Goal: Find specific page/section

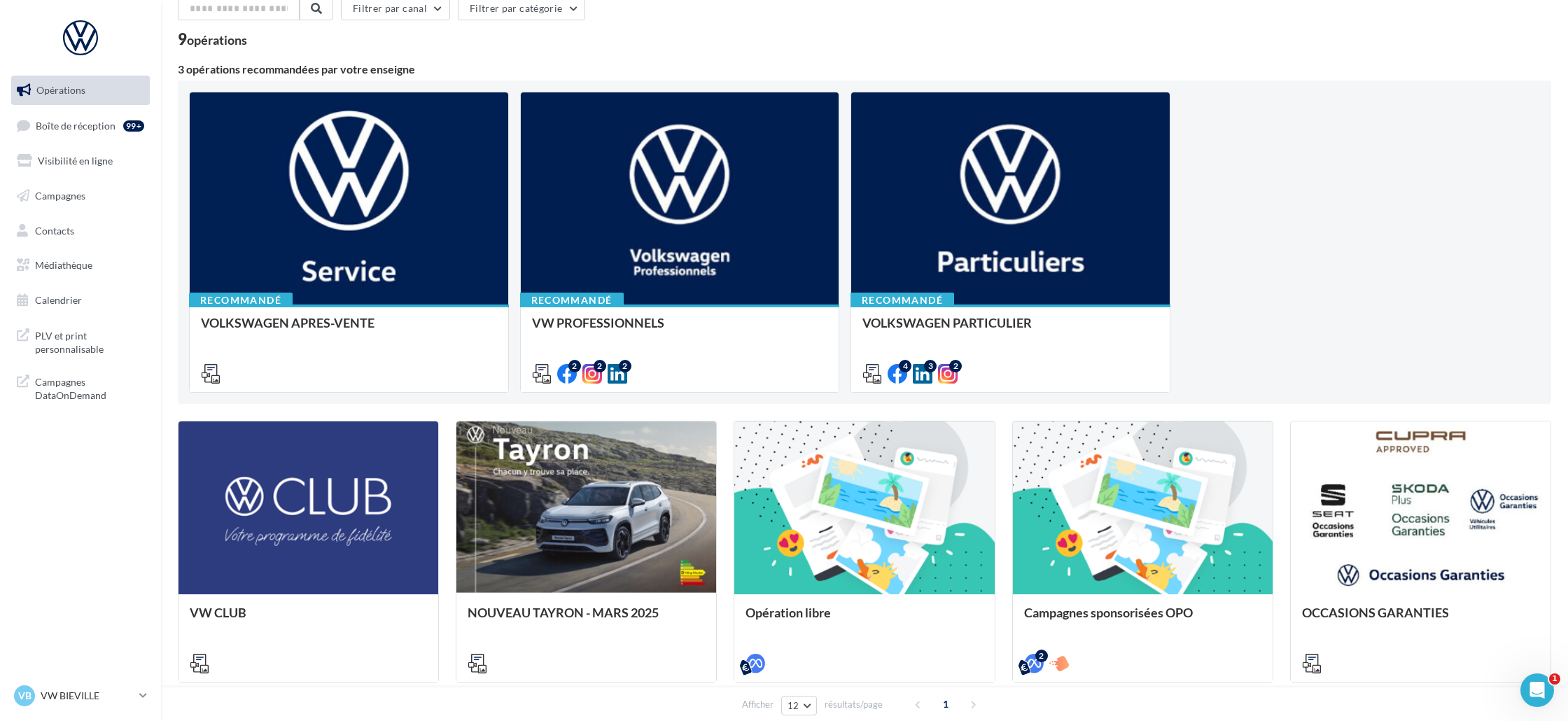
scroll to position [72, 0]
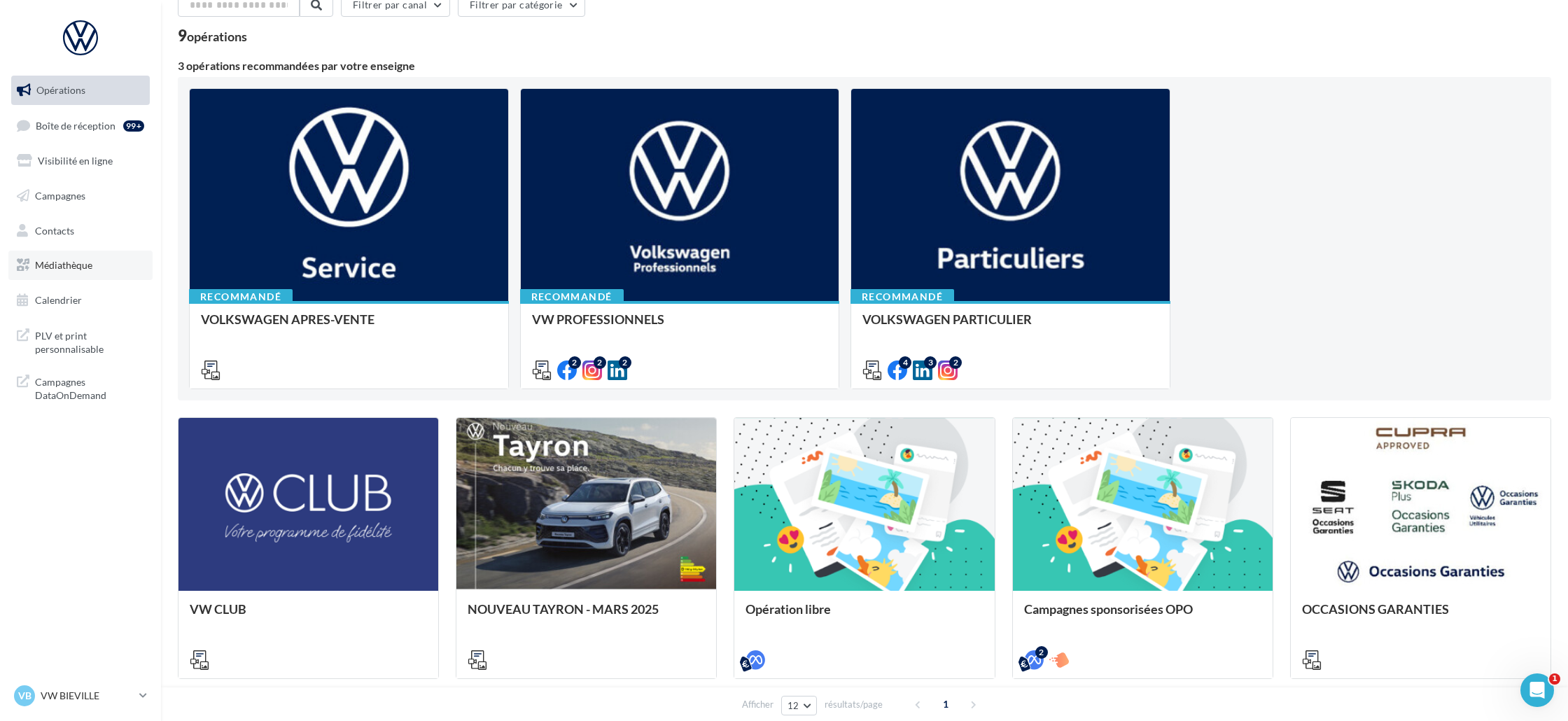
click at [77, 267] on span "Médiathèque" at bounding box center [63, 265] width 57 height 12
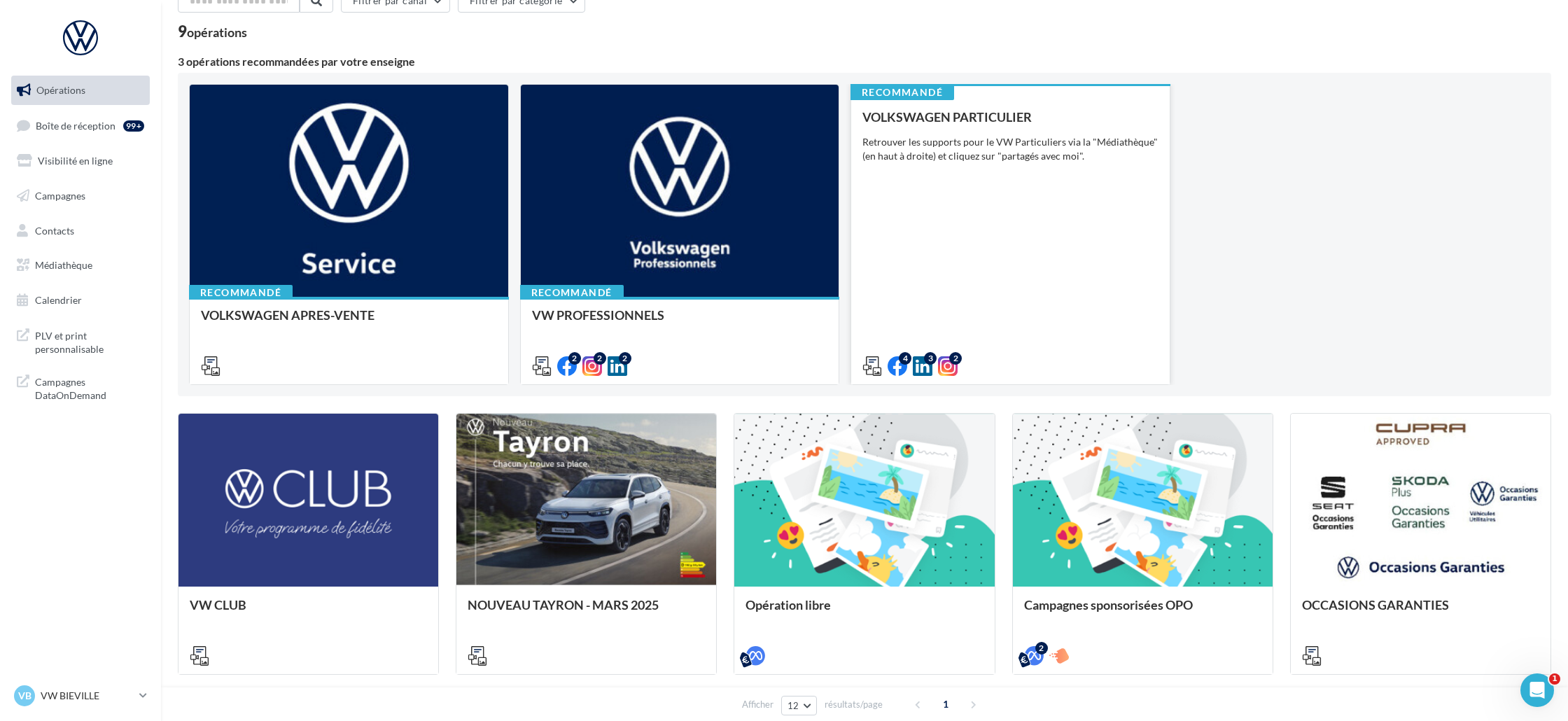
click at [1077, 122] on div "VOLKSWAGEN PARTICULIER" at bounding box center [1010, 117] width 296 height 14
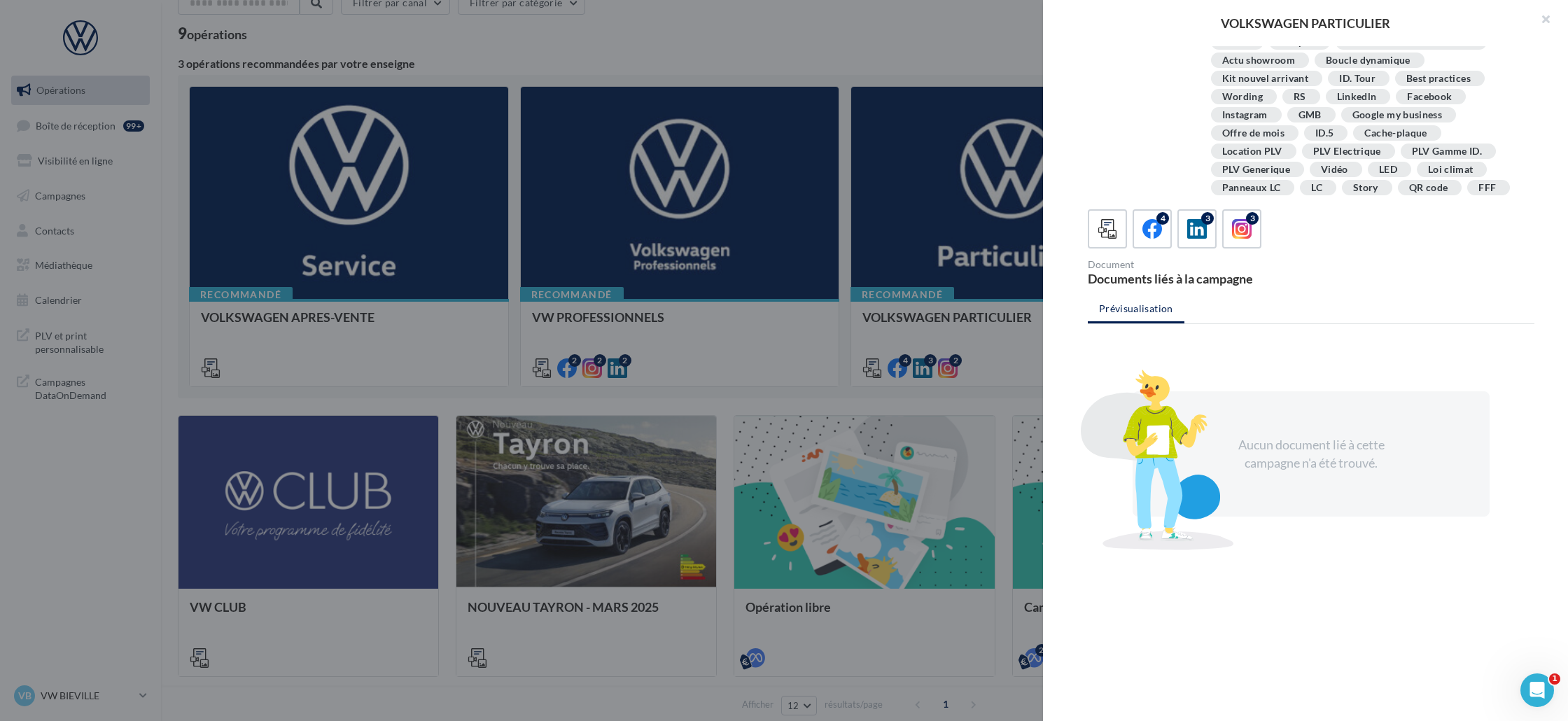
scroll to position [255, 0]
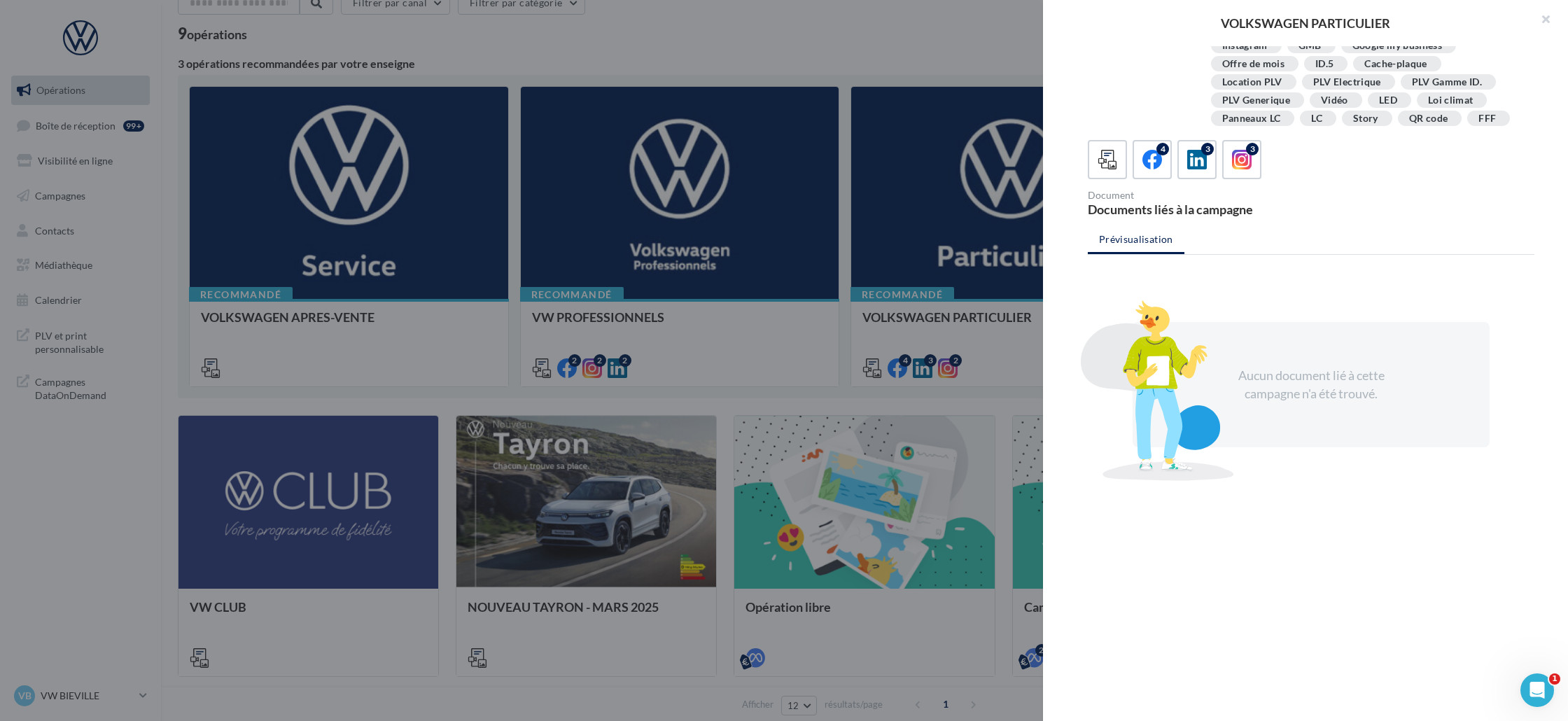
click at [477, 54] on div at bounding box center [784, 360] width 1568 height 721
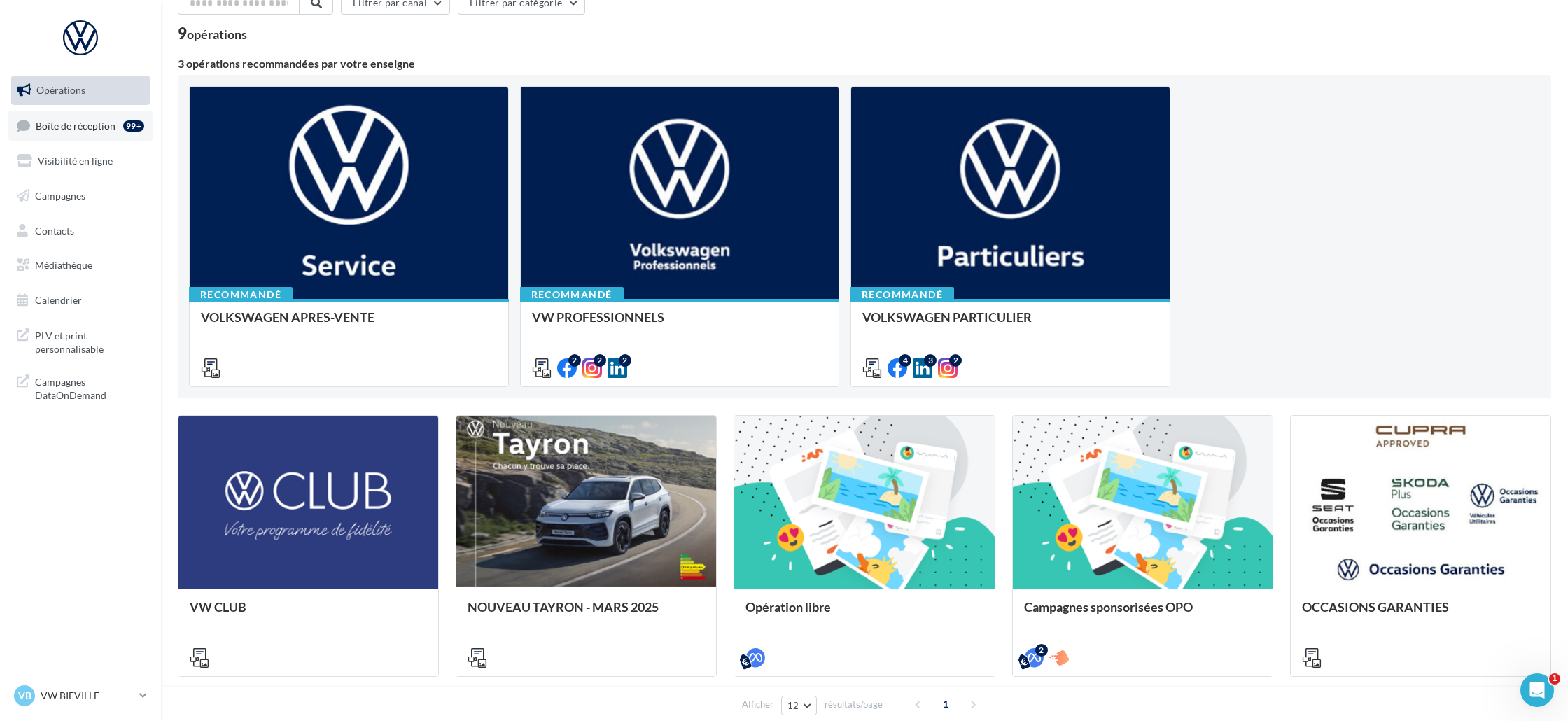
click at [69, 130] on span "Boîte de réception" at bounding box center [75, 125] width 80 height 12
